Goal: Complete application form

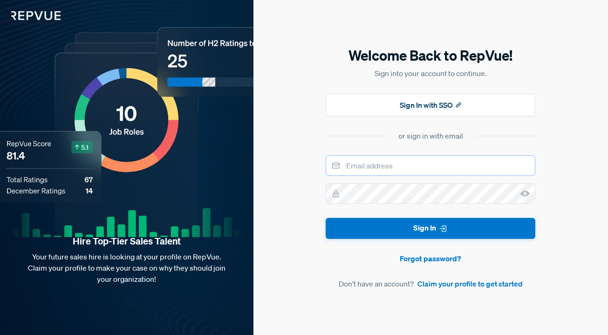
click at [420, 165] on input "email" at bounding box center [431, 165] width 210 height 20
type input "[EMAIL_ADDRESS][DOMAIN_NAME]"
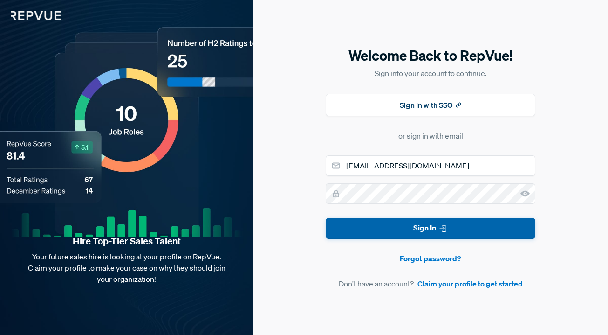
click at [447, 228] on icon "submit" at bounding box center [442, 228] width 9 height 9
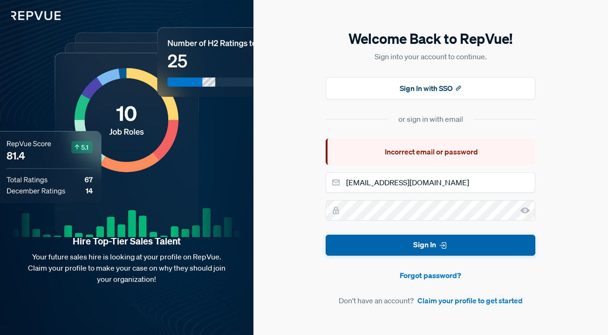
click at [449, 242] on button "Sign In" at bounding box center [431, 244] width 210 height 21
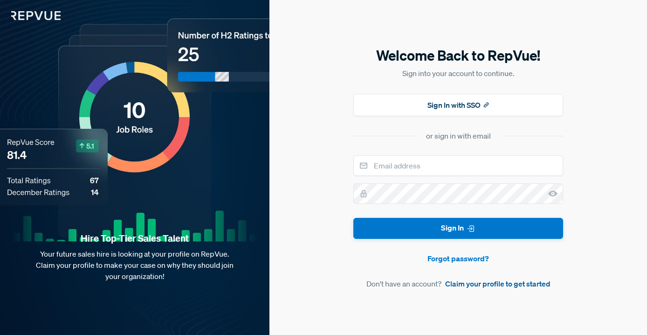
click at [512, 284] on link "Claim your profile to get started" at bounding box center [497, 283] width 105 height 11
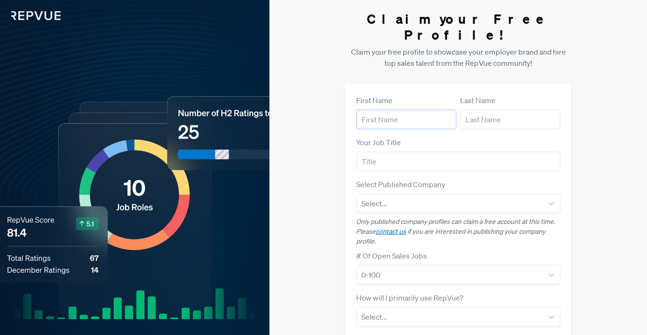
click at [405, 109] on input "text" at bounding box center [406, 119] width 100 height 20
type input "Nada"
click at [506, 110] on input "text" at bounding box center [510, 119] width 100 height 20
type input "Dimovska"
click at [448, 151] on input "text" at bounding box center [458, 161] width 204 height 20
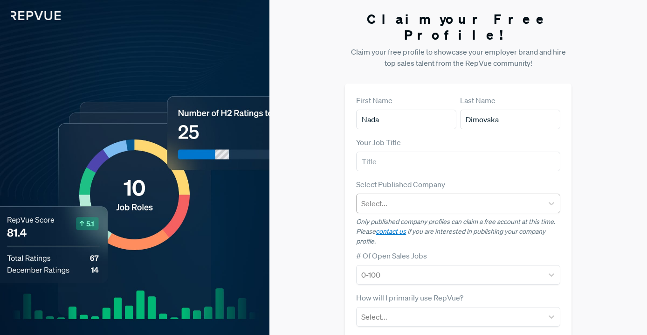
click at [461, 197] on div at bounding box center [449, 203] width 177 height 13
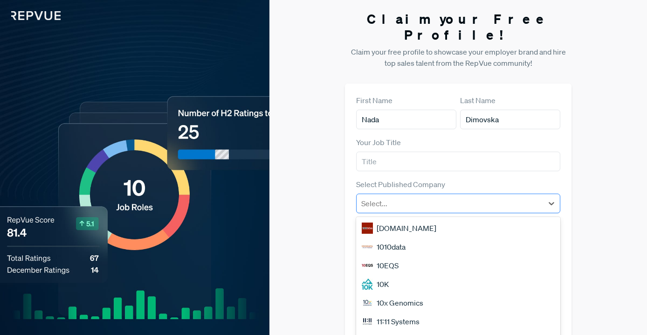
scroll to position [10, 0]
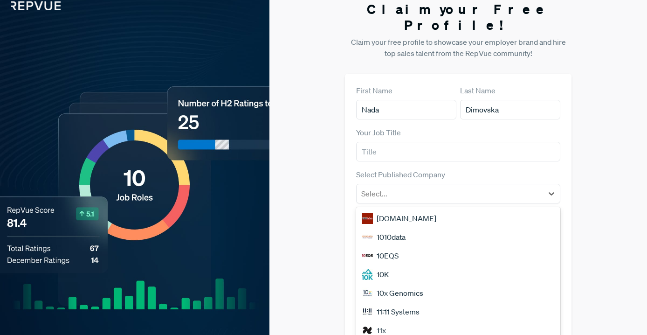
click at [615, 162] on div "Claim your Free Profile! Claim your free profile to showcase your employer bran…" at bounding box center [457, 235] width 377 height 490
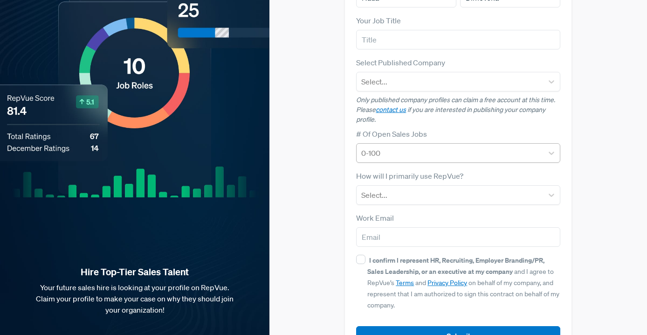
scroll to position [116, 0]
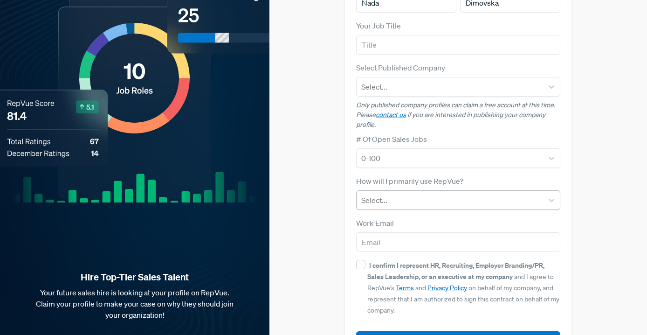
click at [467, 193] on div at bounding box center [449, 199] width 177 height 13
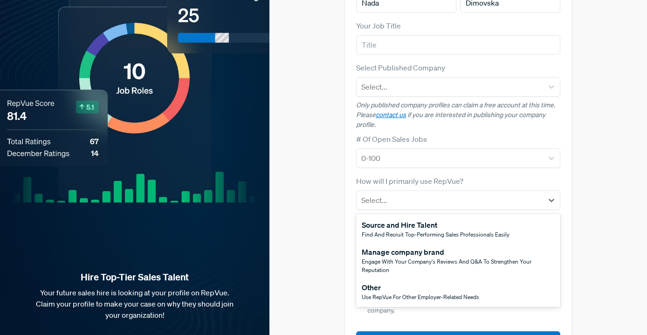
click at [606, 196] on div "Claim your Free Profile! Claim your free profile to showcase your employer bran…" at bounding box center [457, 129] width 377 height 490
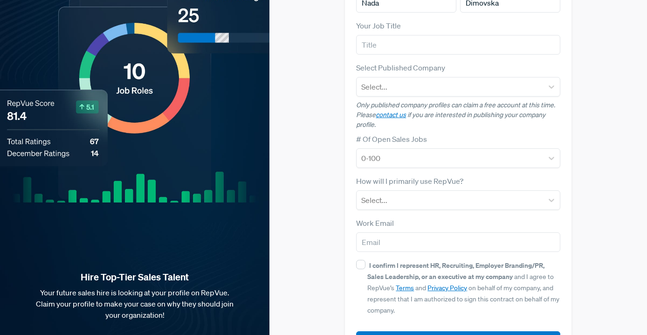
scroll to position [61, 0]
